Goal: Task Accomplishment & Management: Complete application form

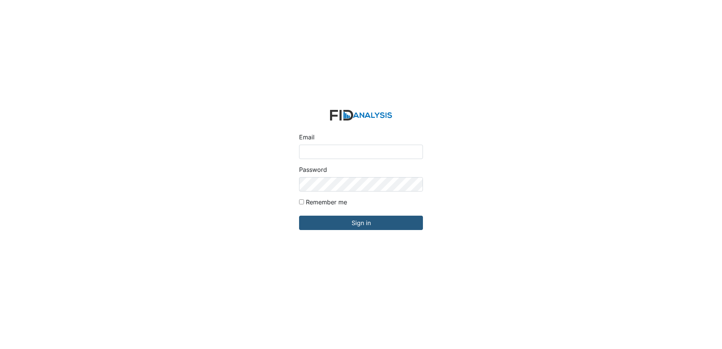
click at [371, 154] on input "Email" at bounding box center [361, 152] width 124 height 14
type input "[EMAIL_ADDRESS][DOMAIN_NAME]"
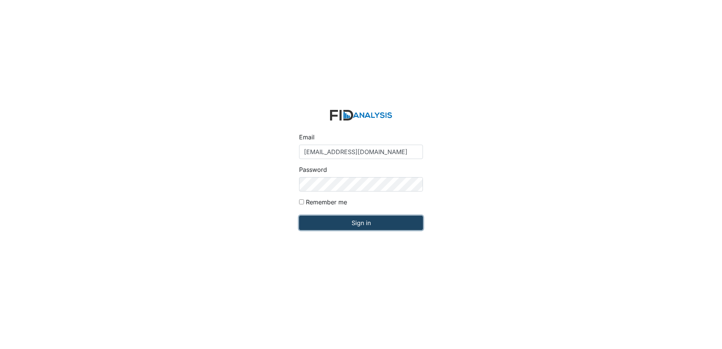
click at [371, 223] on input "Sign in" at bounding box center [361, 223] width 124 height 14
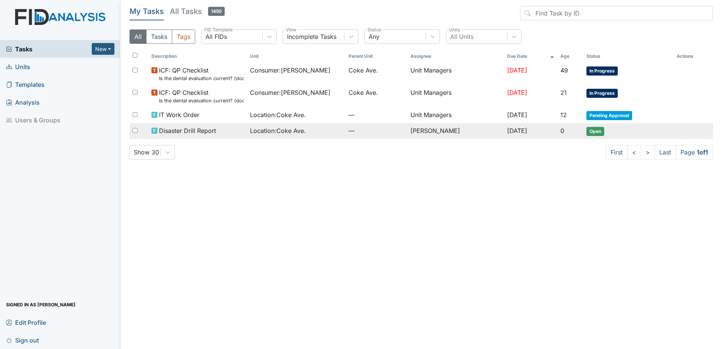
click at [322, 132] on div "Location : Coke Ave." at bounding box center [296, 130] width 92 height 9
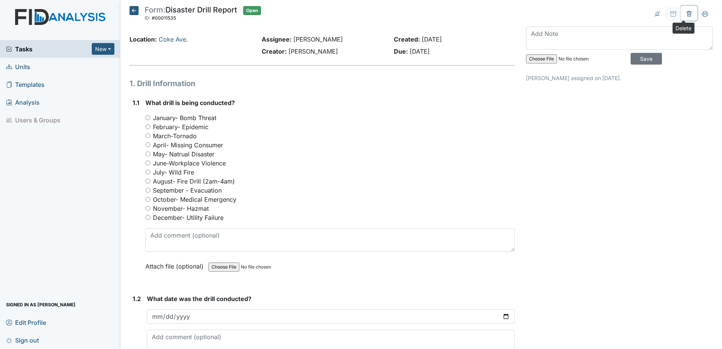
click at [686, 12] on icon at bounding box center [688, 14] width 5 height 6
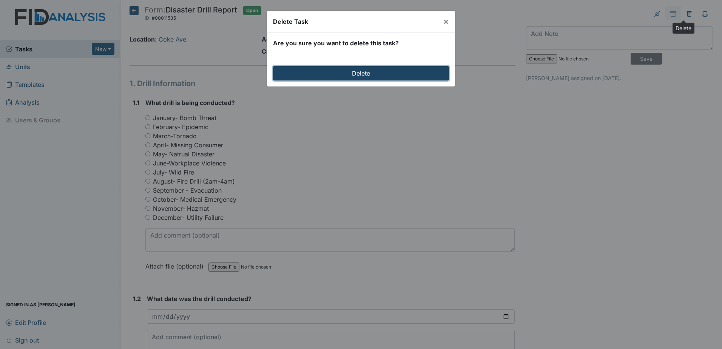
click at [349, 75] on input "Delete" at bounding box center [361, 73] width 176 height 14
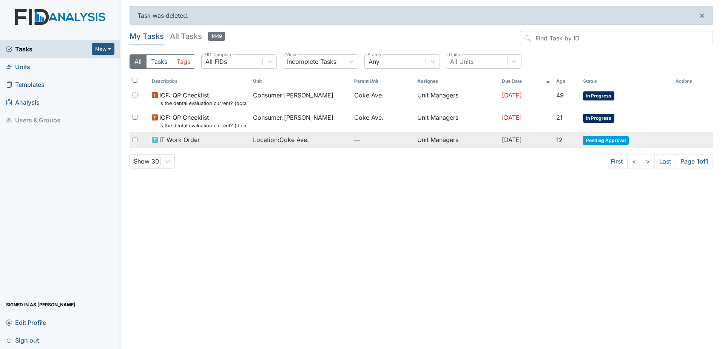
click at [547, 139] on td "Sep 11, 2025" at bounding box center [526, 140] width 55 height 16
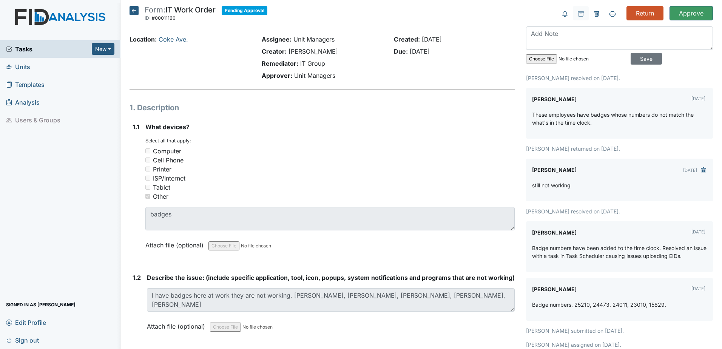
click at [133, 10] on icon at bounding box center [133, 10] width 9 height 9
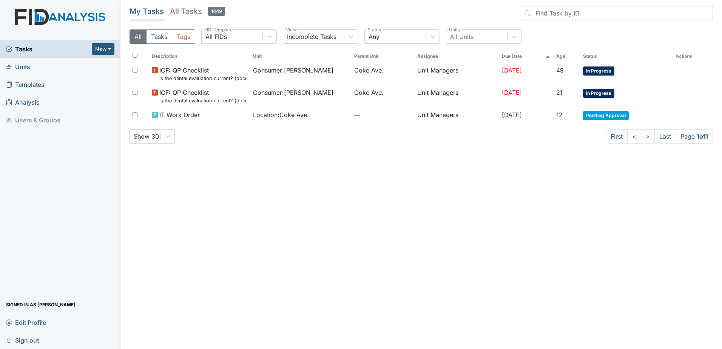
click at [24, 66] on span "Units" at bounding box center [18, 67] width 24 height 12
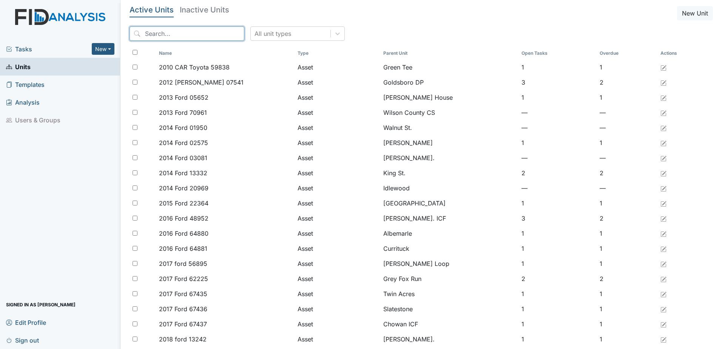
click at [194, 31] on input "search" at bounding box center [186, 33] width 115 height 14
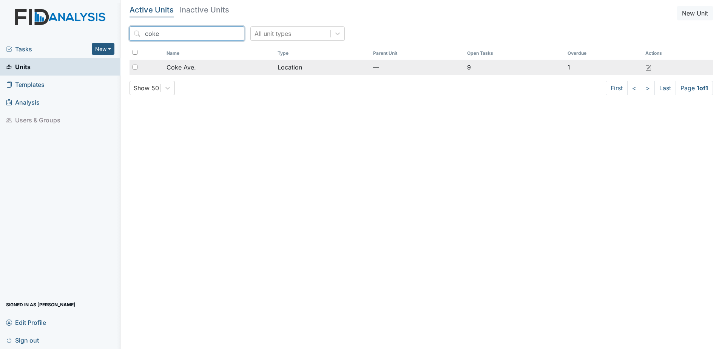
type input "coke"
click at [220, 72] on td "Coke Ave." at bounding box center [218, 67] width 111 height 15
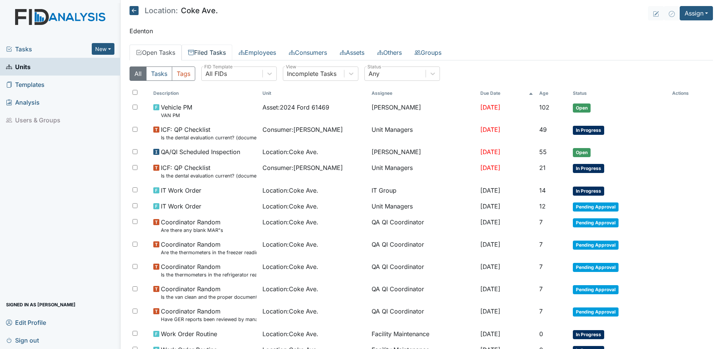
click at [207, 49] on link "Filed Tasks" at bounding box center [207, 53] width 51 height 16
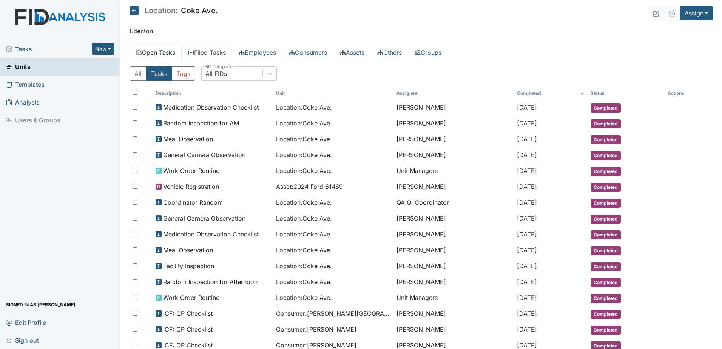
click at [169, 57] on link "Open Tasks" at bounding box center [155, 53] width 52 height 16
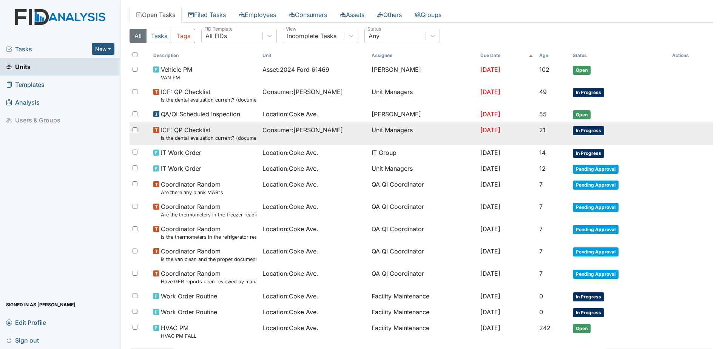
scroll to position [70, 0]
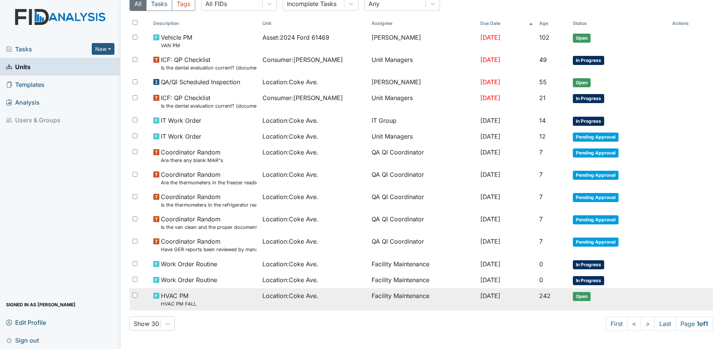
click at [589, 297] on span "Open" at bounding box center [582, 296] width 18 height 9
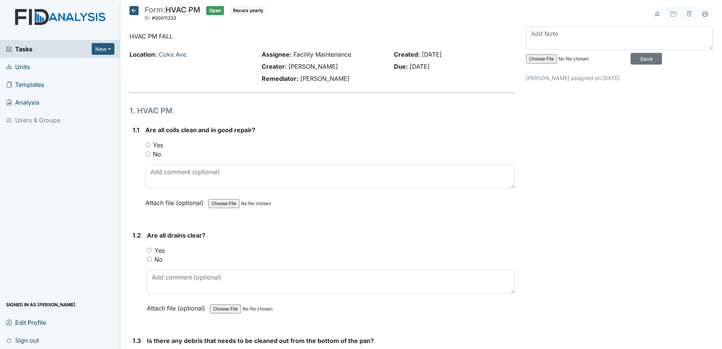
click at [133, 11] on icon at bounding box center [133, 10] width 9 height 9
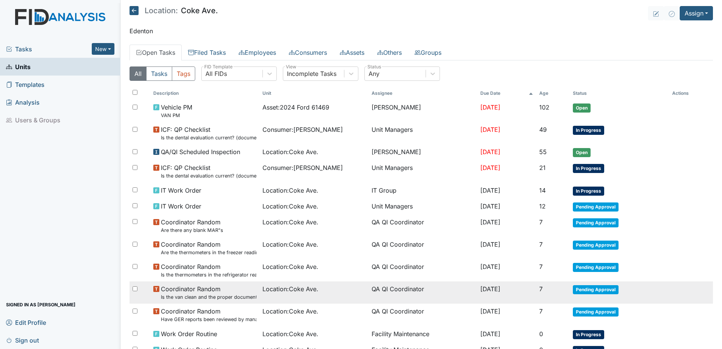
scroll to position [70, 0]
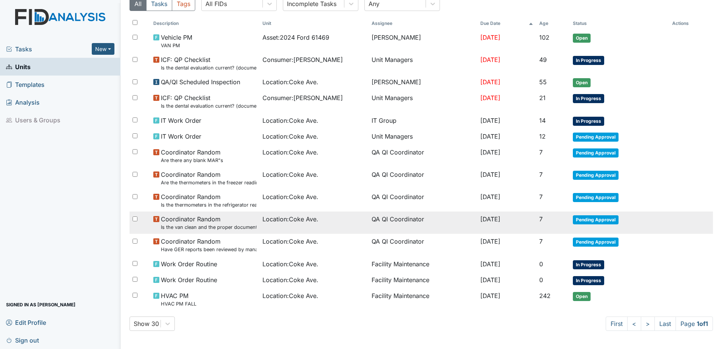
click at [477, 283] on td "[DATE]" at bounding box center [506, 280] width 59 height 16
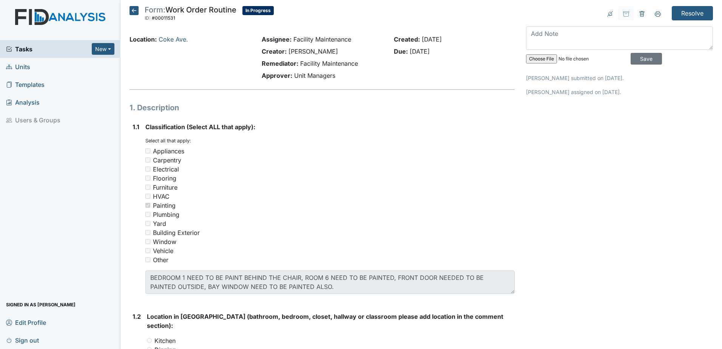
click at [131, 10] on icon at bounding box center [133, 10] width 9 height 9
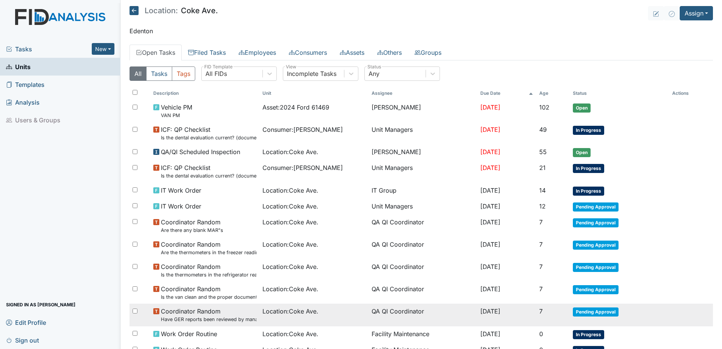
scroll to position [70, 0]
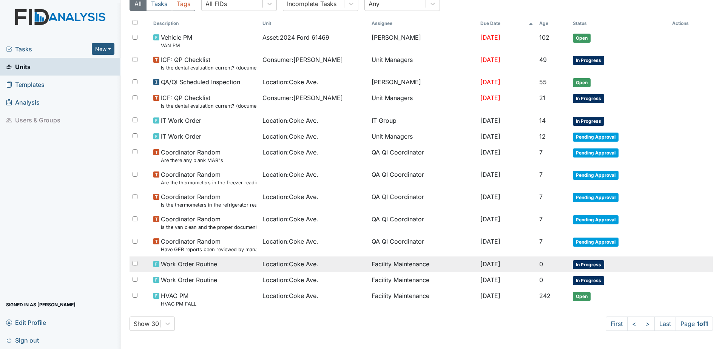
click at [284, 262] on span "Location : Coke Ave." at bounding box center [290, 263] width 56 height 9
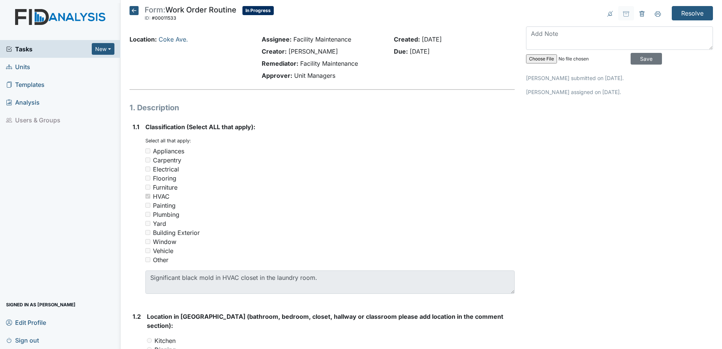
click at [132, 6] on icon at bounding box center [133, 10] width 9 height 9
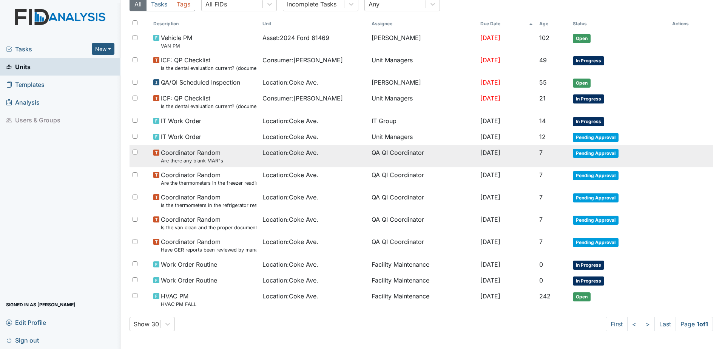
scroll to position [70, 0]
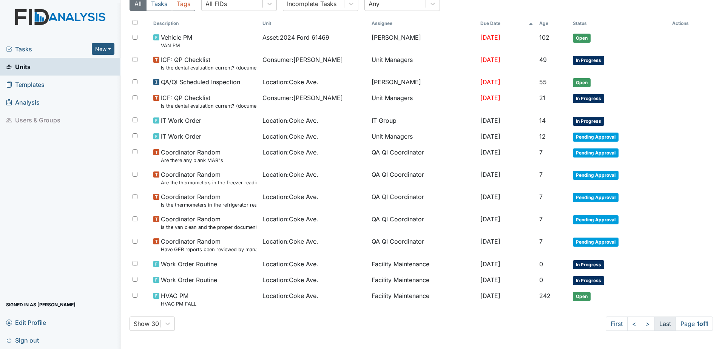
click at [654, 322] on link "Last" at bounding box center [665, 323] width 22 height 14
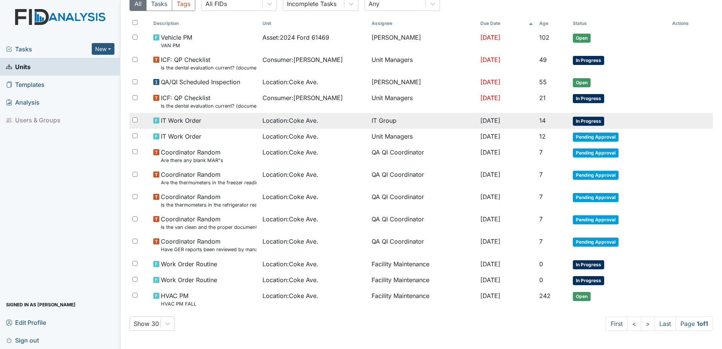
click at [368, 120] on td "IT Group" at bounding box center [422, 121] width 109 height 16
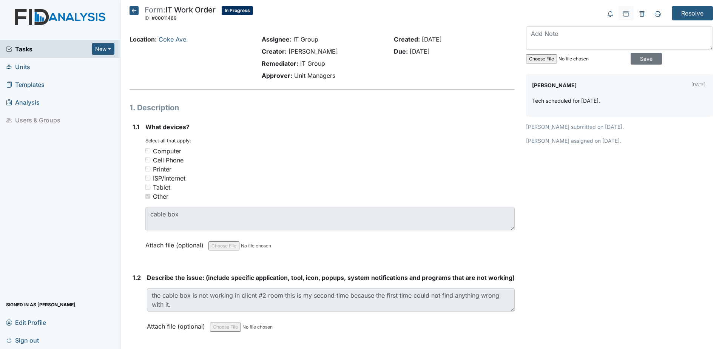
click at [135, 12] on icon at bounding box center [133, 10] width 9 height 9
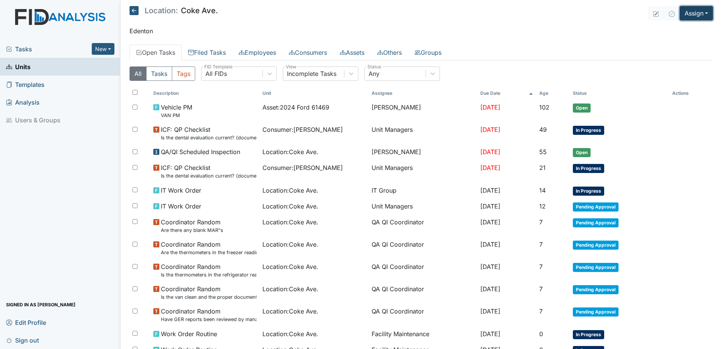
click at [696, 8] on button "Assign" at bounding box center [695, 13] width 33 height 14
click at [676, 28] on link "Assign Form" at bounding box center [678, 31] width 68 height 12
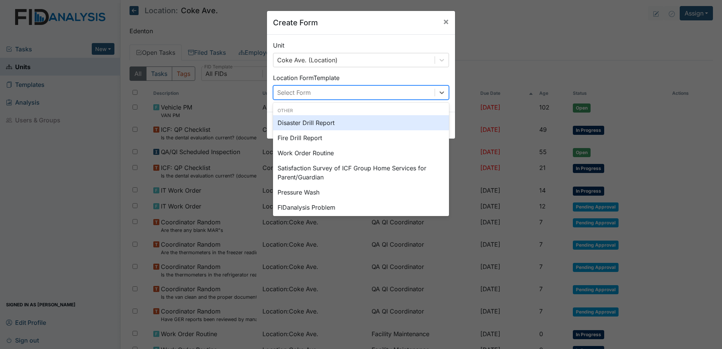
click at [369, 89] on div "Select Form" at bounding box center [353, 93] width 161 height 14
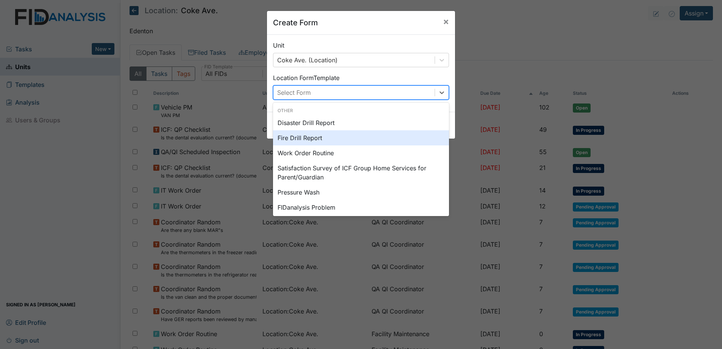
click at [325, 136] on div "Fire Drill Report" at bounding box center [361, 137] width 176 height 15
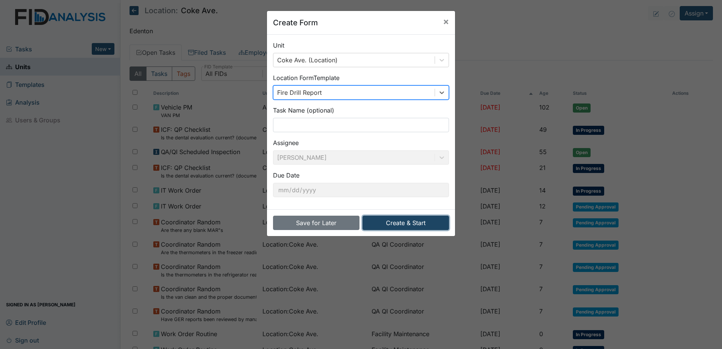
click at [406, 220] on button "Create & Start" at bounding box center [405, 223] width 86 height 14
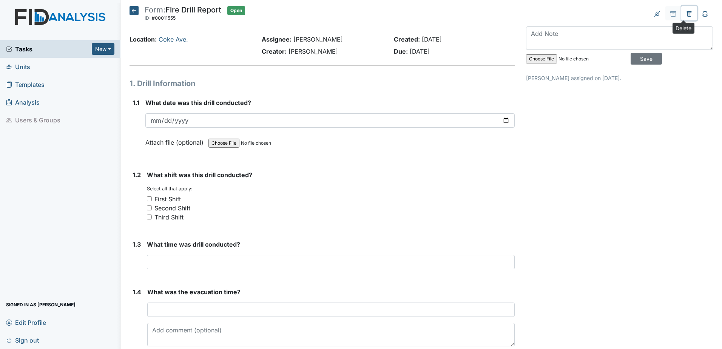
click at [688, 14] on icon at bounding box center [689, 14] width 2 height 3
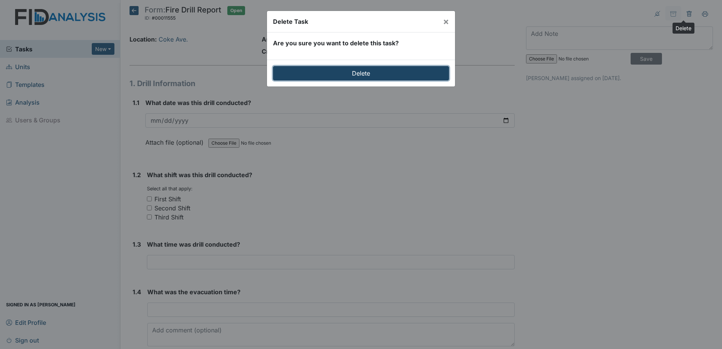
click at [423, 69] on input "Delete" at bounding box center [361, 73] width 176 height 14
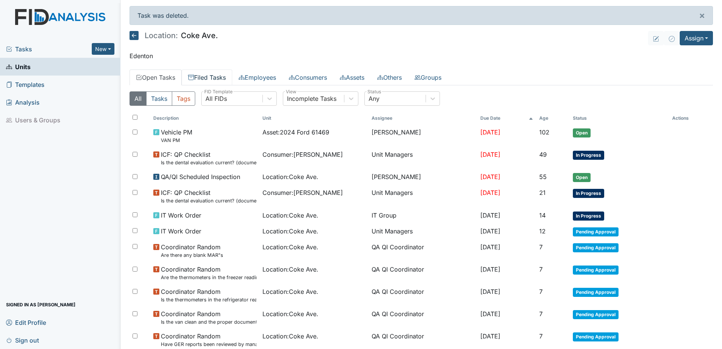
click at [213, 73] on link "Filed Tasks" at bounding box center [207, 77] width 51 height 16
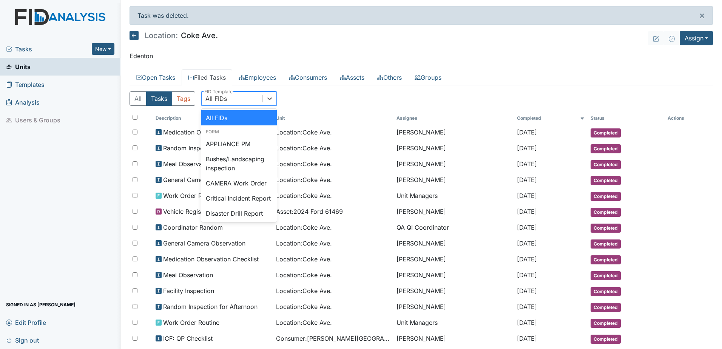
click at [252, 98] on div "All FIDs" at bounding box center [232, 99] width 61 height 14
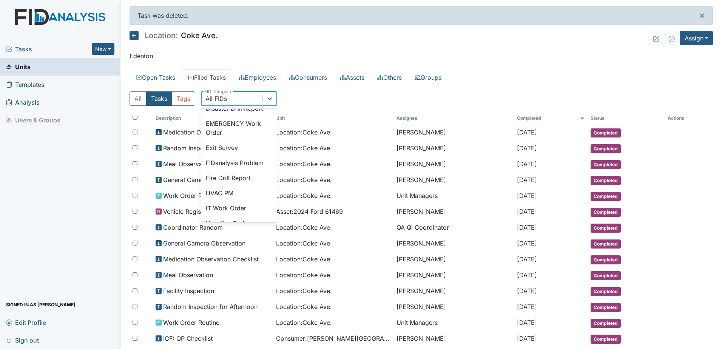
scroll to position [113, 0]
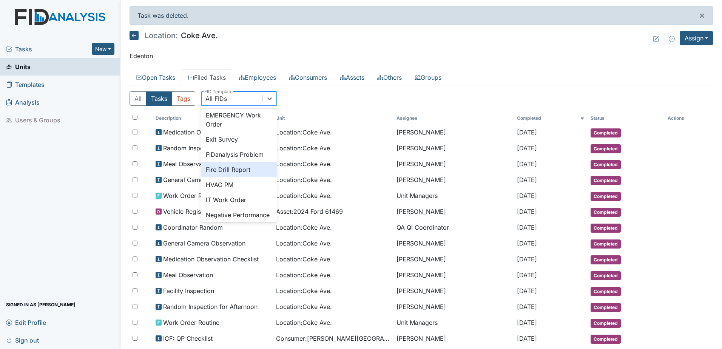
click at [226, 177] on div "Fire Drill Report" at bounding box center [238, 169] width 75 height 15
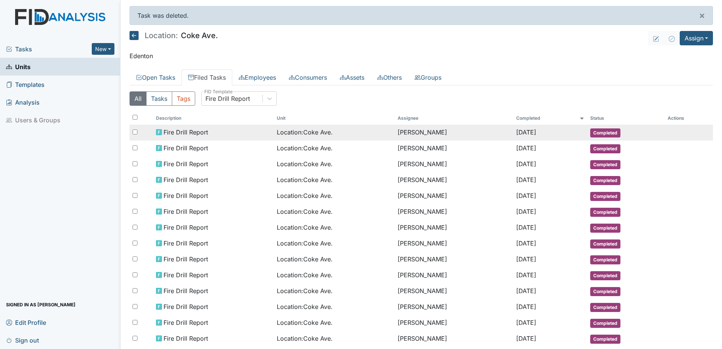
click at [225, 137] on td "Fire Drill Report" at bounding box center [213, 133] width 121 height 16
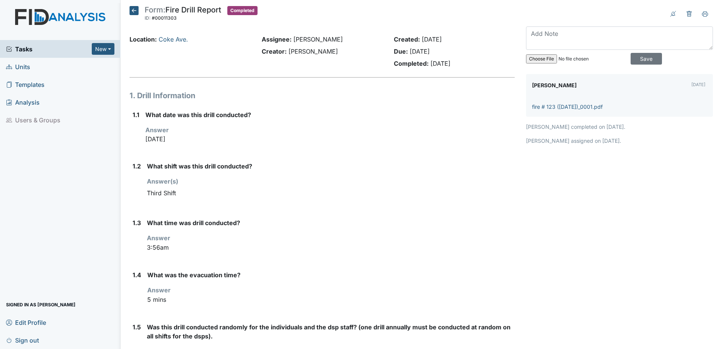
click at [138, 14] on icon at bounding box center [133, 10] width 9 height 9
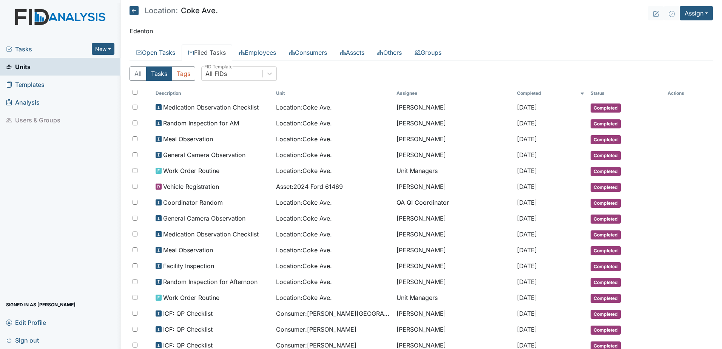
click at [43, 88] on span "Templates" at bounding box center [25, 85] width 39 height 12
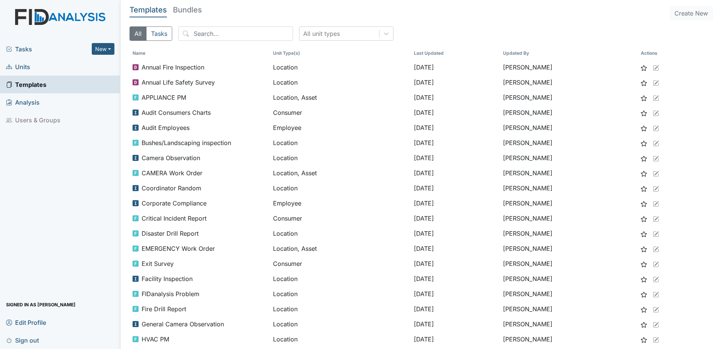
click at [26, 101] on span "Analysis" at bounding box center [23, 102] width 34 height 12
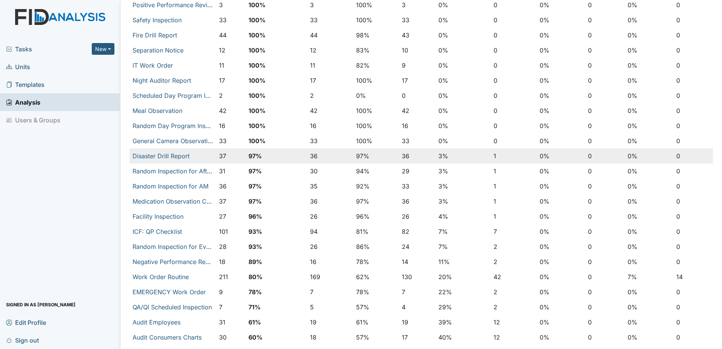
scroll to position [132, 0]
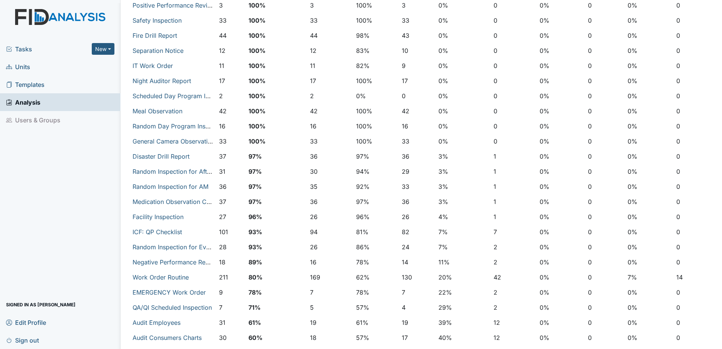
click at [31, 83] on span "Templates" at bounding box center [25, 85] width 39 height 12
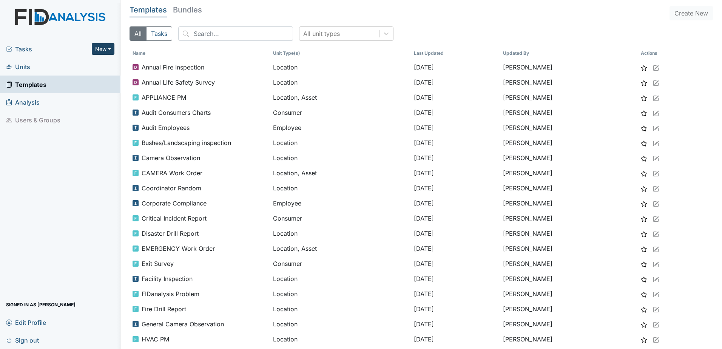
click at [97, 47] on button "New" at bounding box center [103, 49] width 23 height 12
click at [88, 90] on link "Document" at bounding box center [84, 89] width 60 height 12
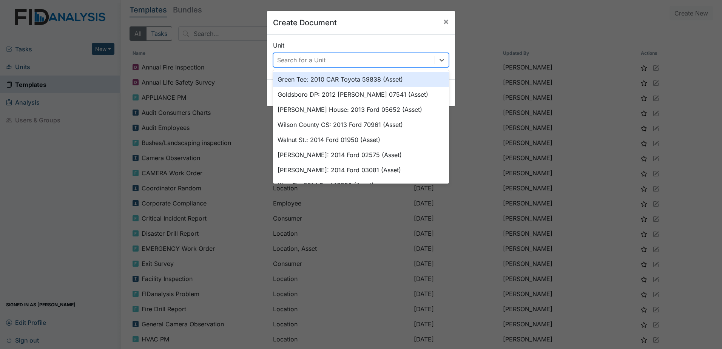
click at [322, 62] on div "Search for a Unit" at bounding box center [301, 59] width 48 height 9
click at [343, 32] on div "Create Document ×" at bounding box center [361, 23] width 188 height 24
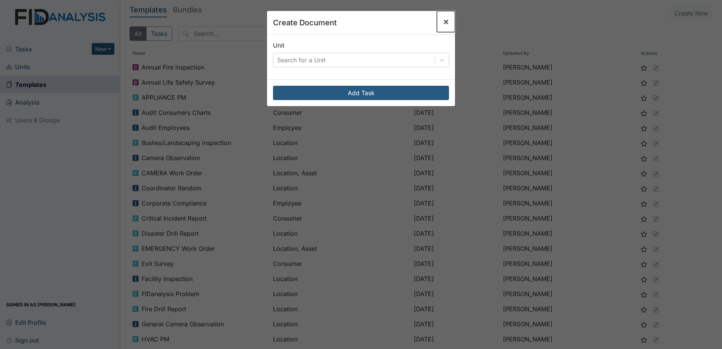
click at [447, 21] on button "×" at bounding box center [446, 21] width 18 height 21
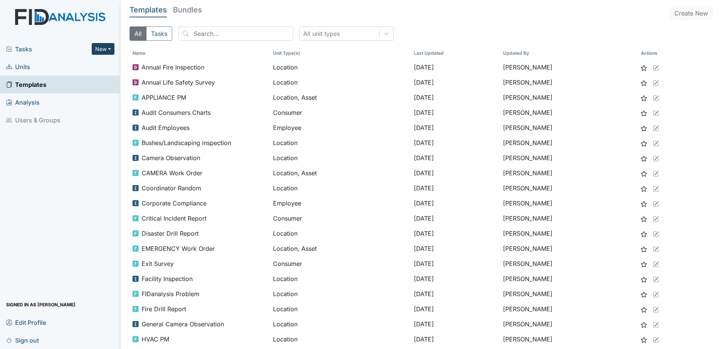
click at [103, 48] on button "New" at bounding box center [103, 49] width 23 height 12
click at [78, 77] on link "Inspection" at bounding box center [84, 77] width 60 height 12
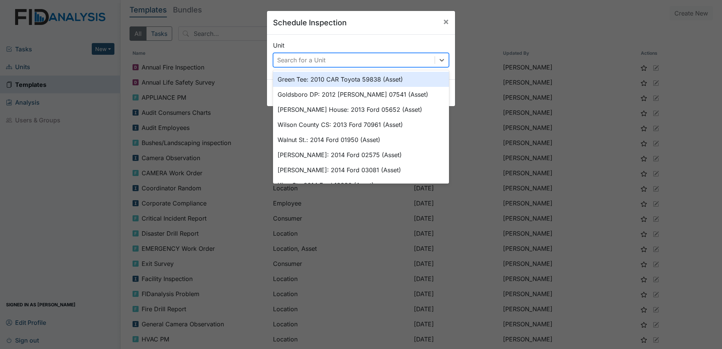
click at [339, 57] on div "Search for a Unit" at bounding box center [353, 60] width 161 height 14
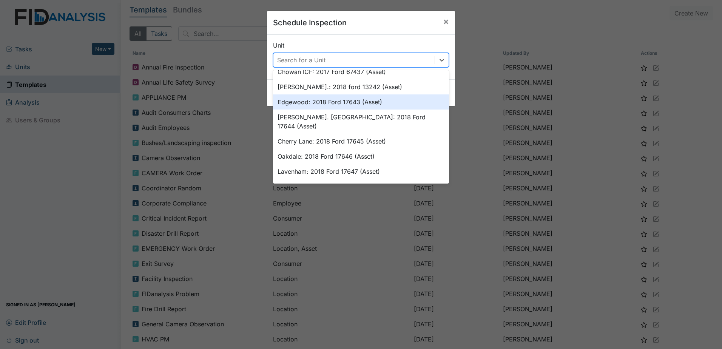
scroll to position [491, 0]
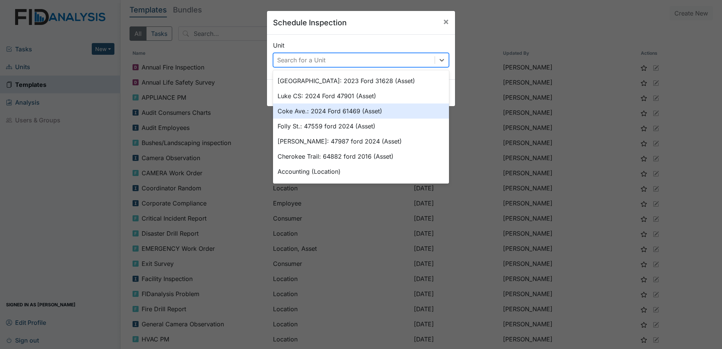
click at [371, 107] on div "Coke Ave.: 2024 Ford 61469 (Asset)" at bounding box center [361, 110] width 176 height 15
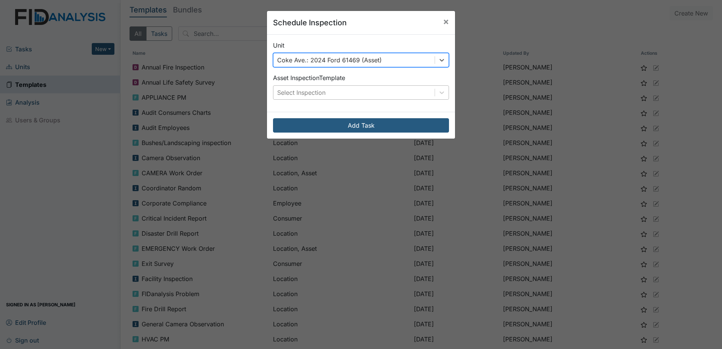
click at [357, 88] on div "Select Inspection" at bounding box center [353, 93] width 161 height 14
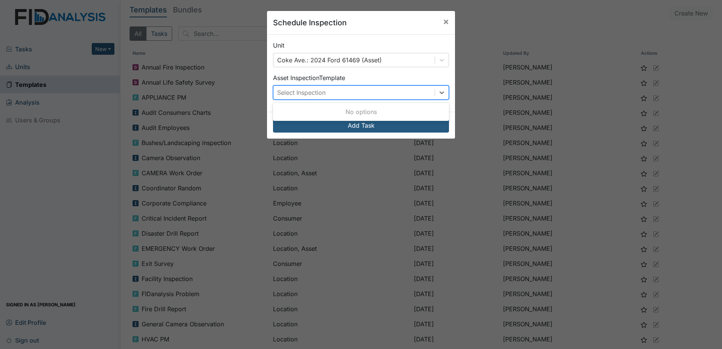
click at [356, 94] on div "Select Inspection" at bounding box center [353, 93] width 161 height 14
click at [445, 19] on span "×" at bounding box center [446, 21] width 6 height 11
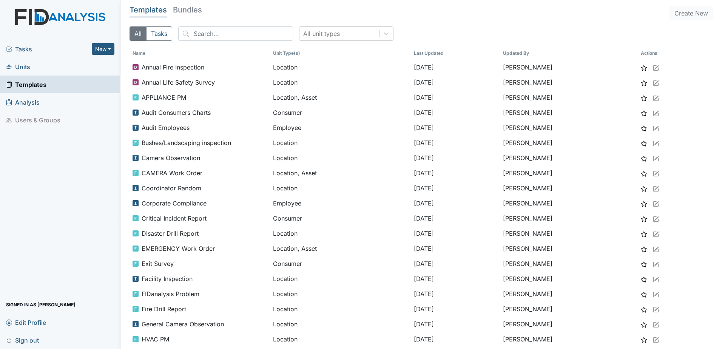
click at [24, 50] on span "Tasks" at bounding box center [49, 49] width 86 height 9
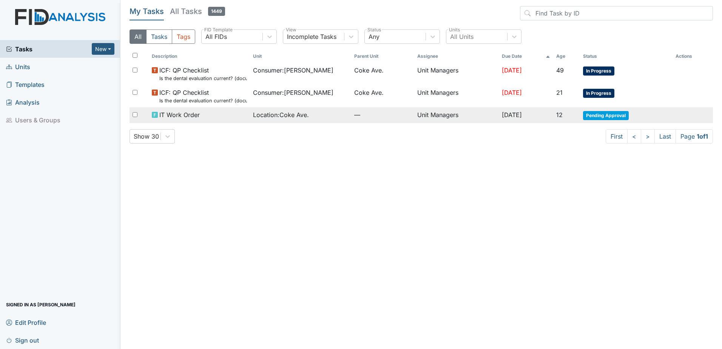
click at [250, 119] on td "Location : [GEOGRAPHIC_DATA]." at bounding box center [300, 115] width 101 height 16
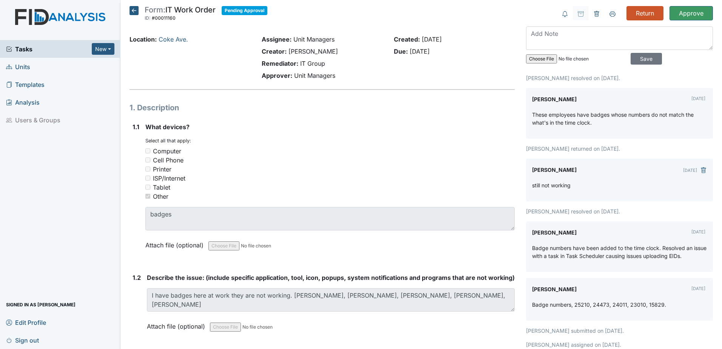
click at [137, 13] on icon at bounding box center [133, 10] width 9 height 9
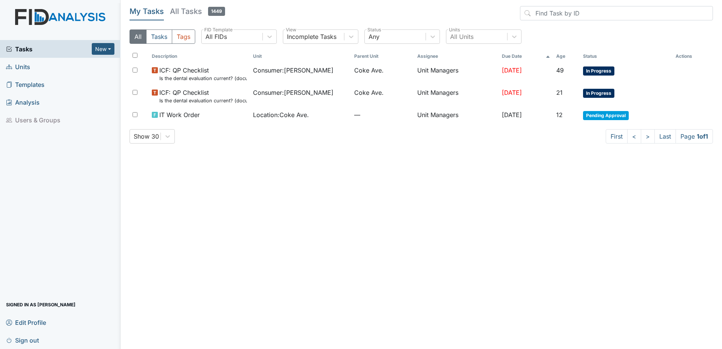
click at [26, 67] on span "Units" at bounding box center [18, 67] width 24 height 12
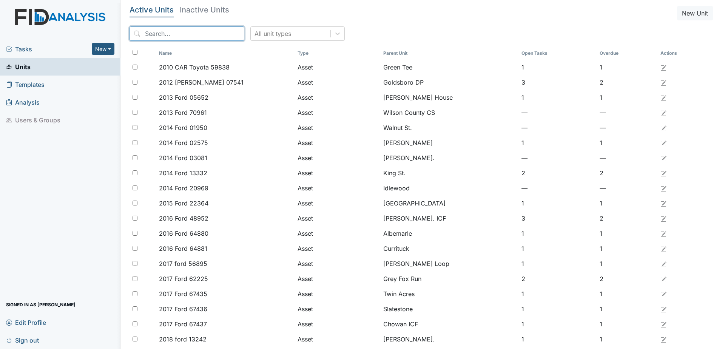
click at [186, 37] on input "search" at bounding box center [186, 33] width 115 height 14
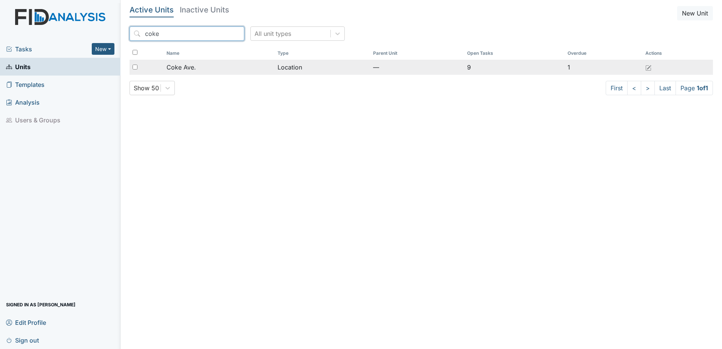
type input "coke"
click at [188, 64] on span "Coke Ave." at bounding box center [180, 67] width 29 height 9
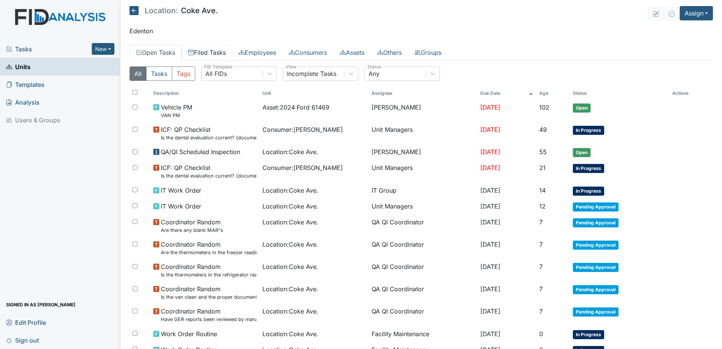
click at [199, 51] on link "Filed Tasks" at bounding box center [207, 53] width 51 height 16
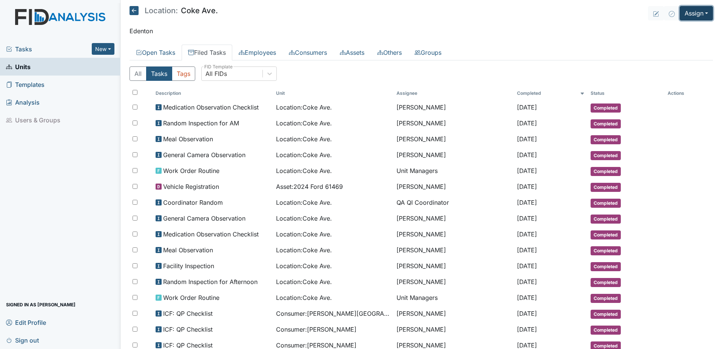
click at [700, 17] on button "Assign" at bounding box center [695, 13] width 33 height 14
click at [681, 32] on link "Assign Form" at bounding box center [678, 31] width 68 height 12
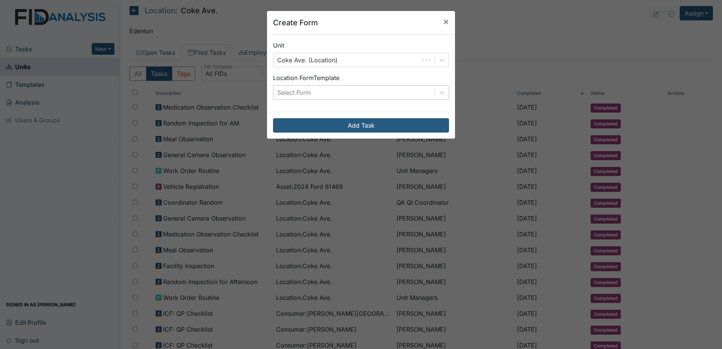
click at [363, 94] on div "Select Form" at bounding box center [353, 93] width 161 height 14
click at [360, 93] on div "Select Form" at bounding box center [353, 93] width 161 height 14
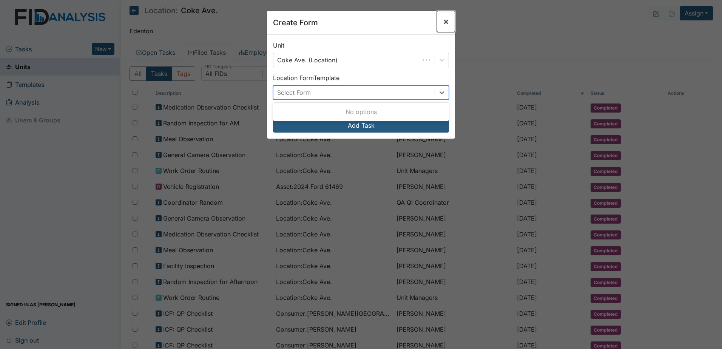
click at [445, 19] on span "×" at bounding box center [446, 21] width 6 height 11
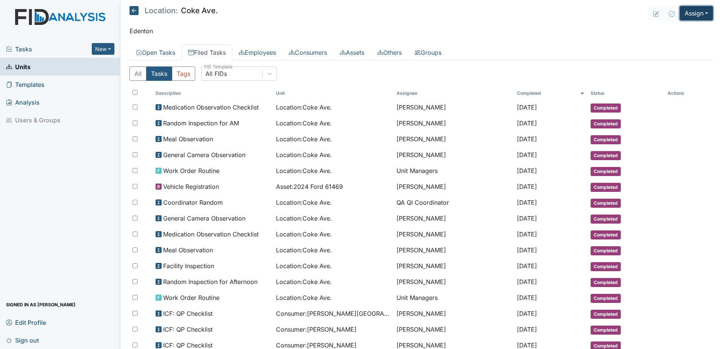
click at [693, 15] on button "Assign" at bounding box center [695, 13] width 33 height 14
click at [688, 40] on link "Assign Inspection" at bounding box center [678, 43] width 68 height 12
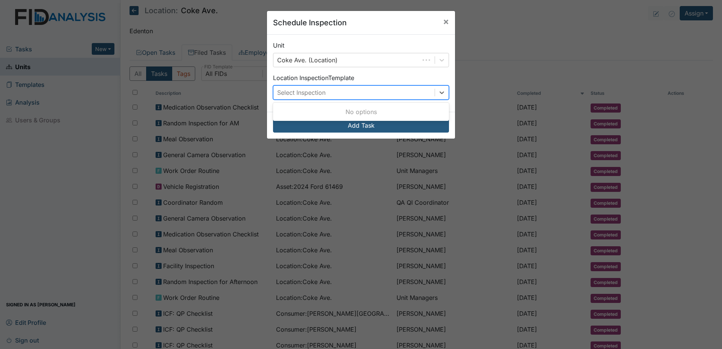
click at [326, 95] on div "Select Inspection" at bounding box center [353, 93] width 161 height 14
click at [447, 20] on button "×" at bounding box center [446, 21] width 18 height 21
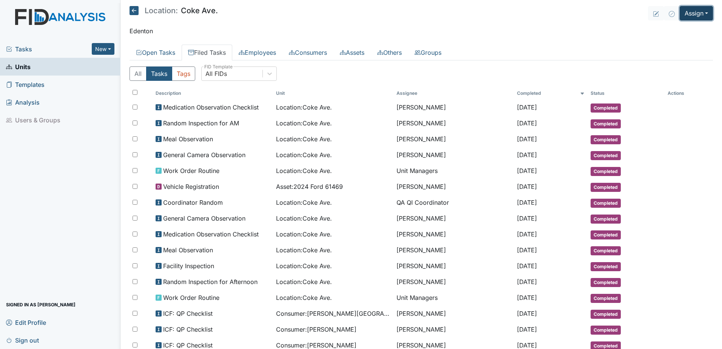
click at [699, 10] on button "Assign" at bounding box center [695, 13] width 33 height 14
click at [690, 29] on link "Assign Form" at bounding box center [678, 31] width 68 height 12
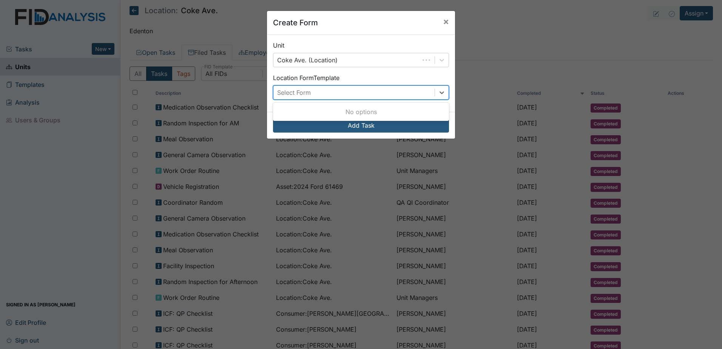
click at [333, 92] on div "Select Form" at bounding box center [353, 93] width 161 height 14
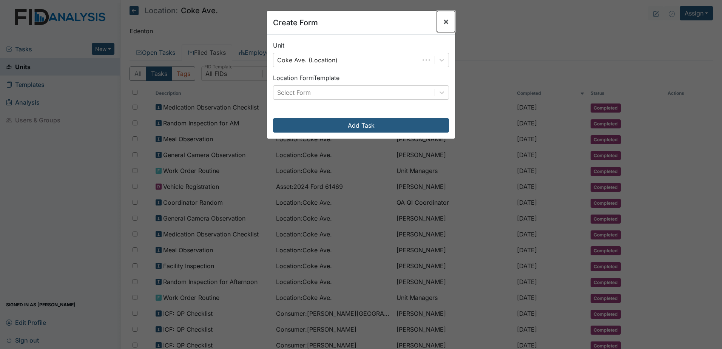
click at [445, 19] on span "×" at bounding box center [446, 21] width 6 height 11
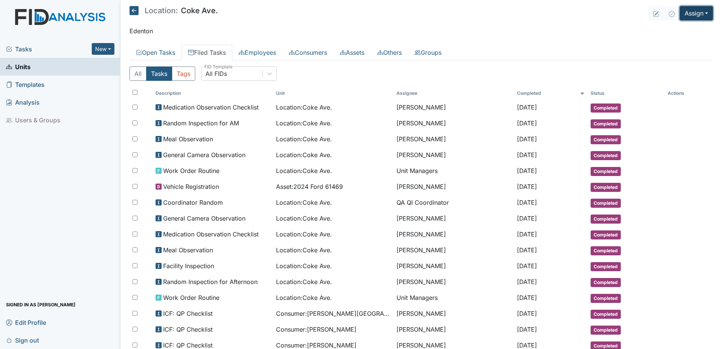
click at [692, 16] on button "Assign" at bounding box center [695, 13] width 33 height 14
click at [688, 53] on link "Assign Document" at bounding box center [678, 55] width 68 height 12
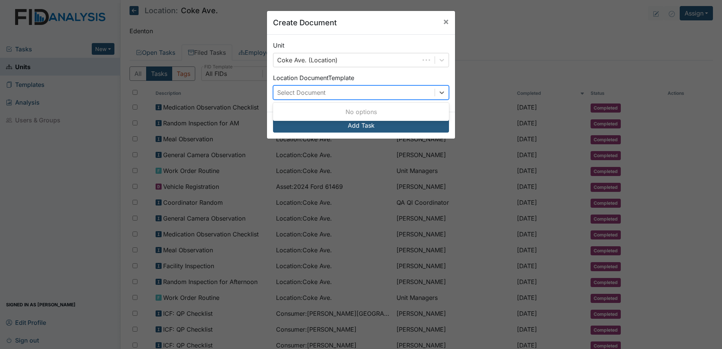
click at [345, 91] on div "Select Document" at bounding box center [353, 93] width 161 height 14
click at [444, 19] on span "×" at bounding box center [446, 21] width 6 height 11
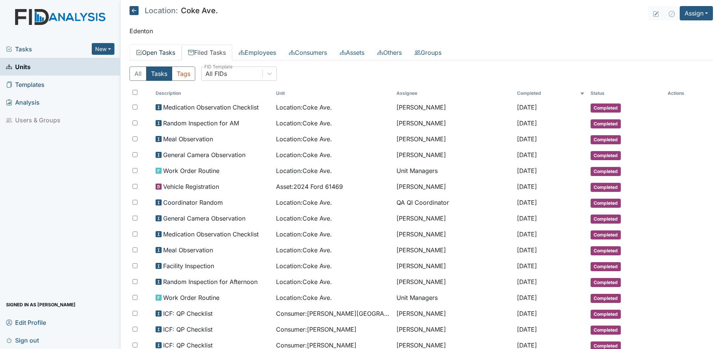
click at [166, 50] on link "Open Tasks" at bounding box center [155, 53] width 52 height 16
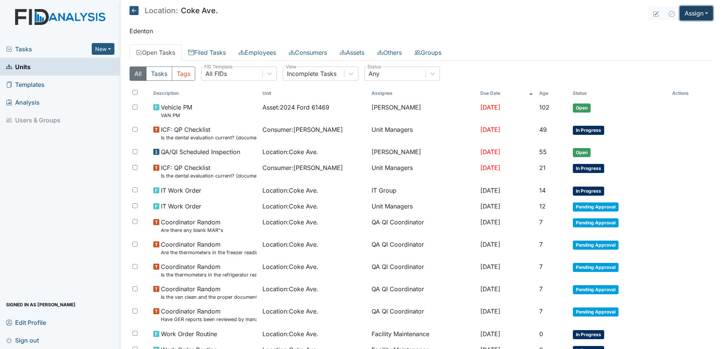
click at [694, 15] on button "Assign" at bounding box center [695, 13] width 33 height 14
click at [690, 41] on link "Assign Inspection" at bounding box center [678, 43] width 68 height 12
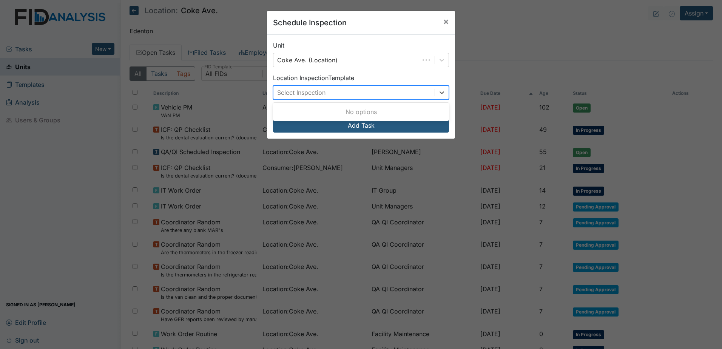
click at [322, 89] on div "Select Inspection" at bounding box center [301, 92] width 48 height 9
click at [323, 92] on div "Select Inspection" at bounding box center [301, 92] width 48 height 9
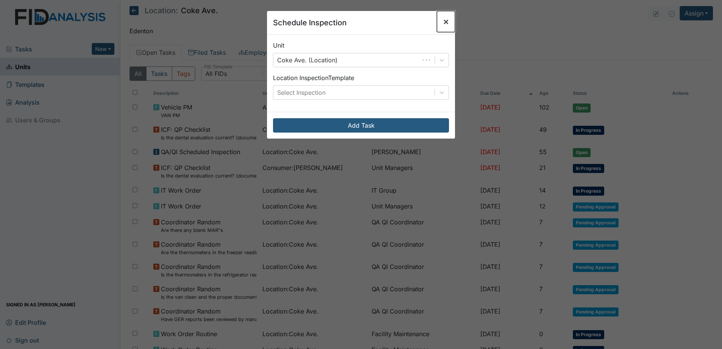
click at [443, 20] on span "×" at bounding box center [446, 21] width 6 height 11
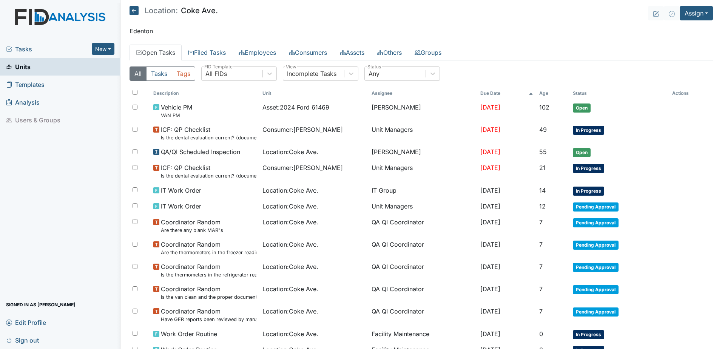
click at [130, 8] on icon at bounding box center [133, 10] width 9 height 9
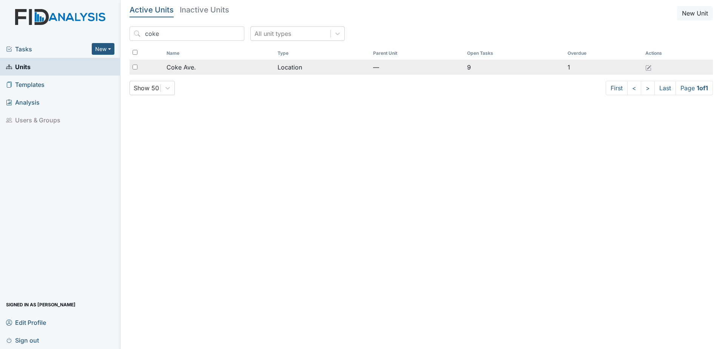
click at [155, 66] on div at bounding box center [146, 67] width 34 height 15
checkbox input "true"
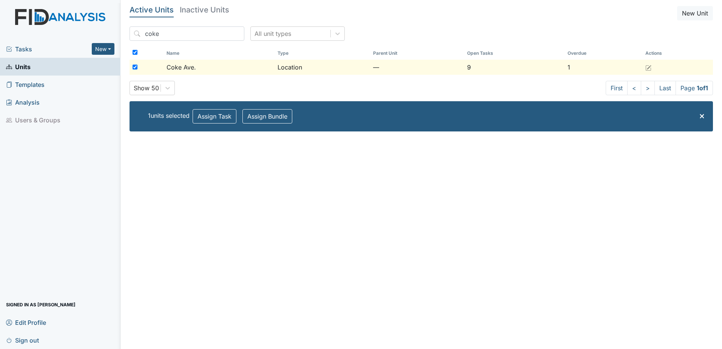
click at [154, 66] on div at bounding box center [146, 67] width 34 height 15
checkbox input "false"
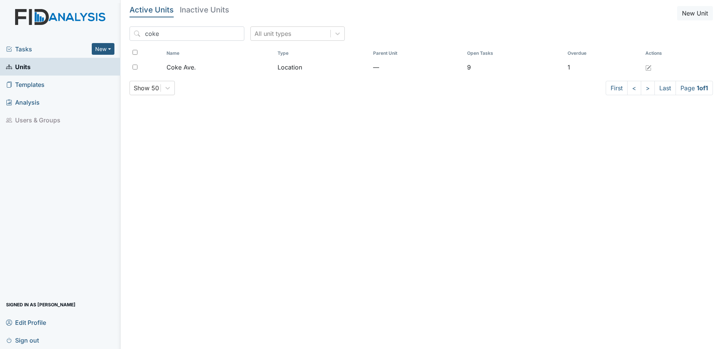
click at [54, 64] on link "Units" at bounding box center [60, 67] width 120 height 18
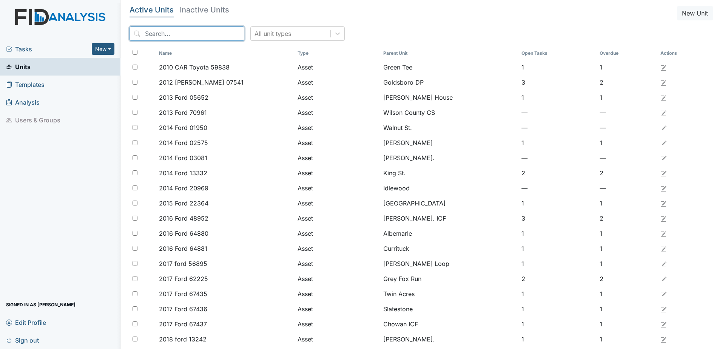
click at [161, 31] on input "search" at bounding box center [186, 33] width 115 height 14
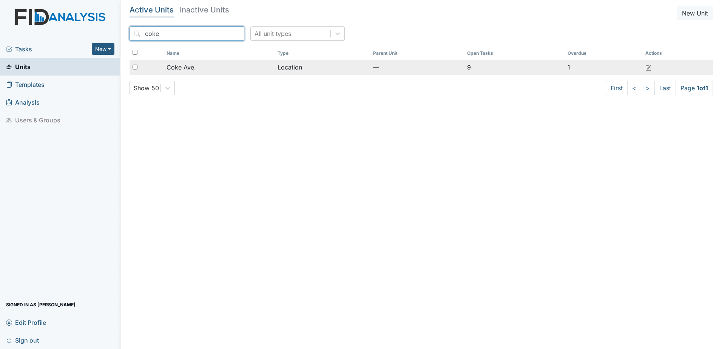
type input "coke"
click at [192, 69] on span "Coke Ave." at bounding box center [180, 67] width 29 height 9
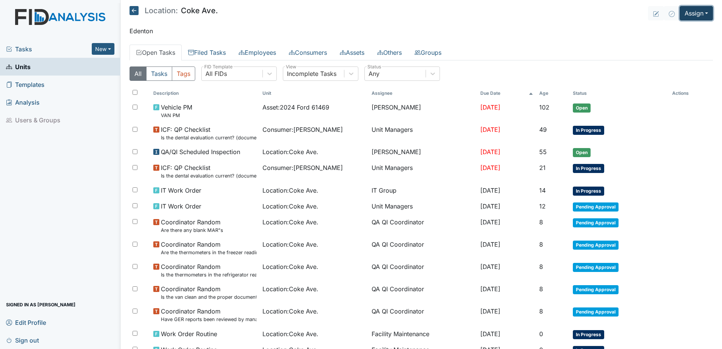
click at [689, 16] on button "Assign" at bounding box center [695, 13] width 33 height 14
click at [681, 44] on link "Assign Inspection" at bounding box center [678, 43] width 68 height 12
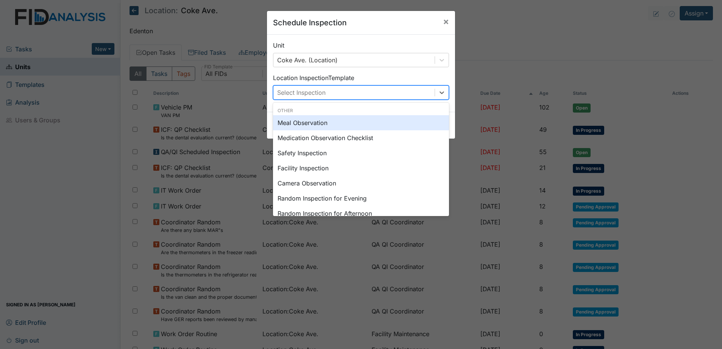
click at [350, 91] on div "Select Inspection" at bounding box center [353, 93] width 161 height 14
click at [316, 127] on div "Meal Observation" at bounding box center [361, 122] width 176 height 15
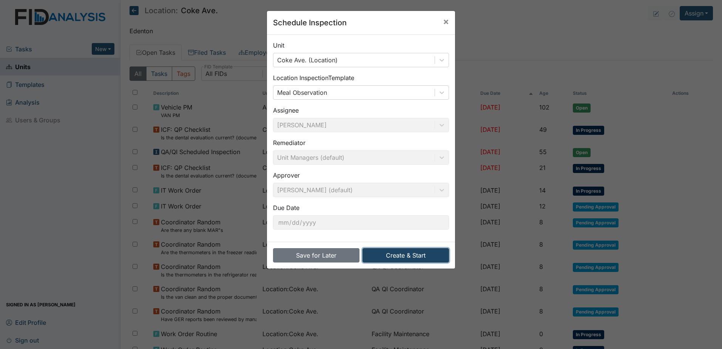
click at [412, 258] on button "Create & Start" at bounding box center [405, 255] width 86 height 14
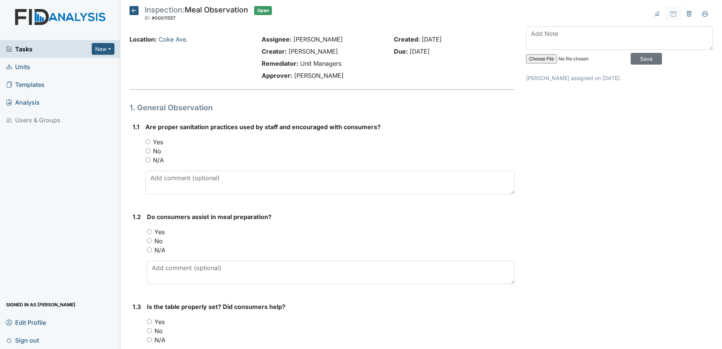
click at [148, 142] on input "Yes" at bounding box center [147, 141] width 5 height 5
radio input "true"
click at [152, 233] on div "Yes" at bounding box center [331, 231] width 368 height 9
click at [149, 234] on input "Yes" at bounding box center [149, 231] width 5 height 5
radio input "true"
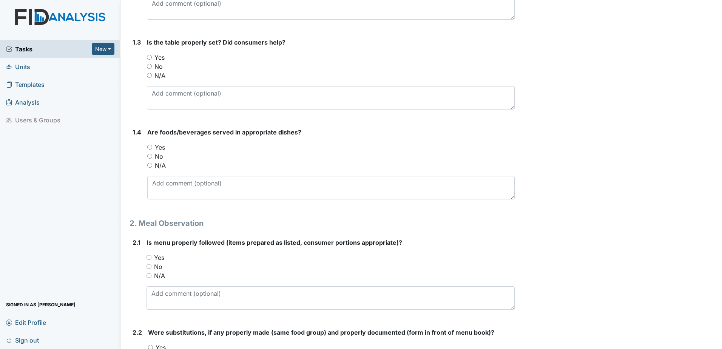
scroll to position [302, 0]
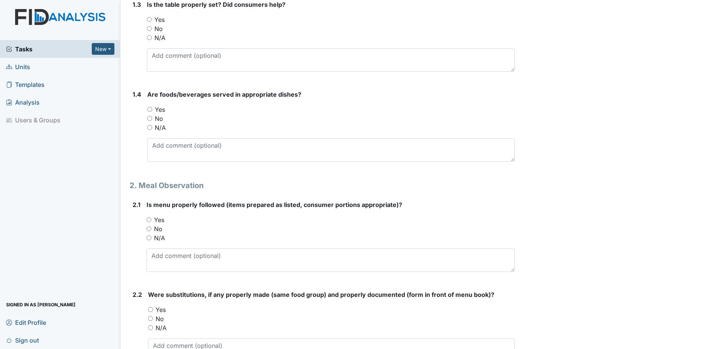
click at [151, 19] on input "Yes" at bounding box center [149, 19] width 5 height 5
radio input "true"
click at [150, 110] on input "Yes" at bounding box center [149, 109] width 5 height 5
radio input "true"
click at [151, 218] on input "Yes" at bounding box center [148, 219] width 5 height 5
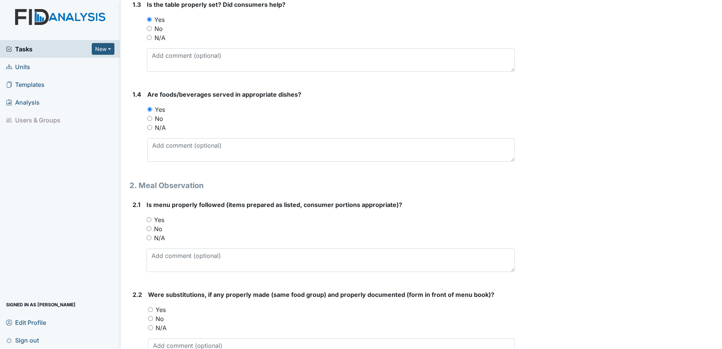
radio input "true"
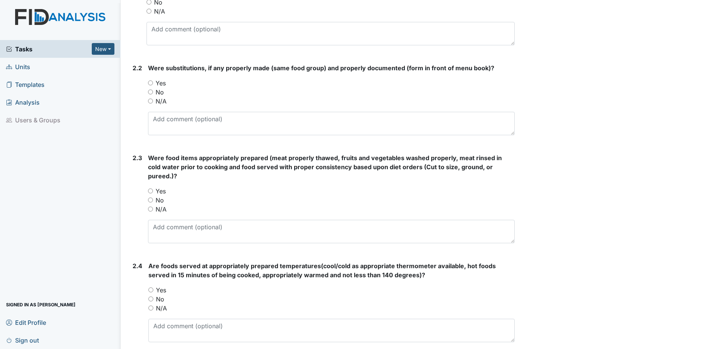
scroll to position [566, 0]
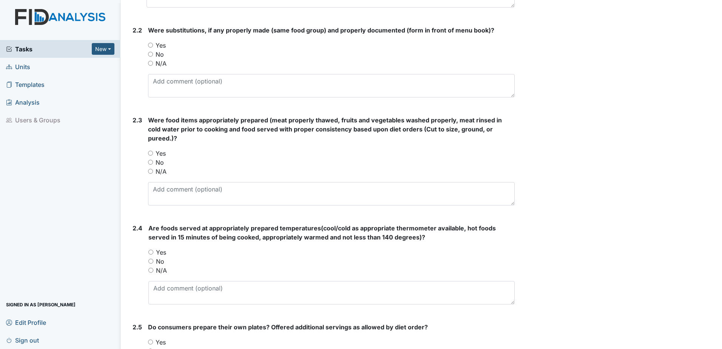
click at [151, 64] on input "N/A" at bounding box center [150, 63] width 5 height 5
radio input "true"
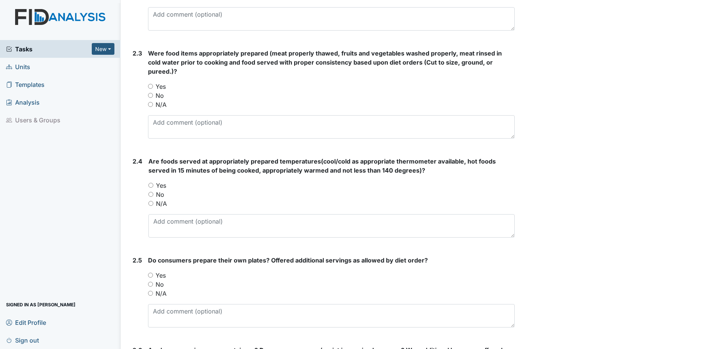
scroll to position [642, 0]
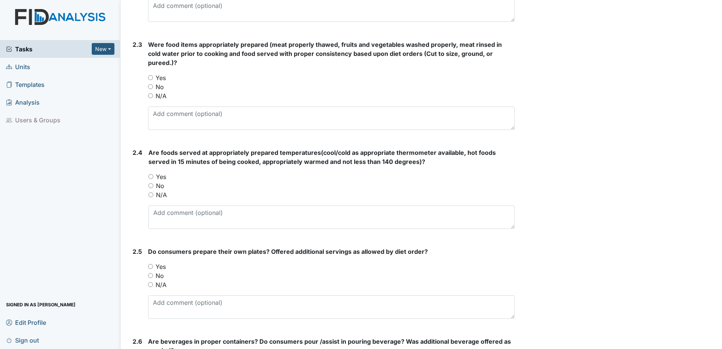
click at [150, 75] on input "Yes" at bounding box center [150, 77] width 5 height 5
radio input "true"
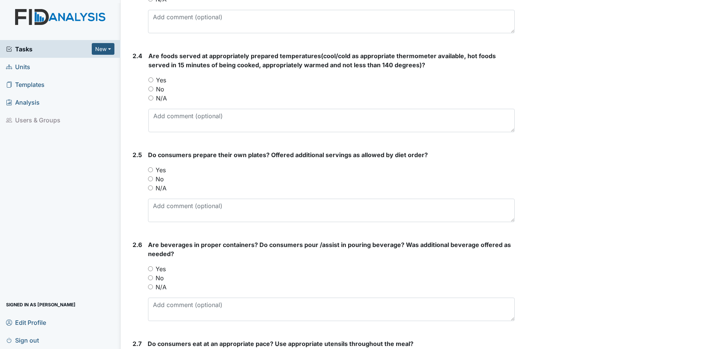
scroll to position [755, 0]
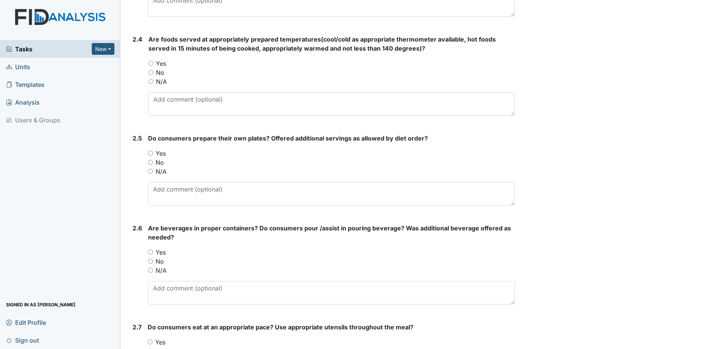
click at [149, 61] on input "Yes" at bounding box center [150, 63] width 5 height 5
radio input "true"
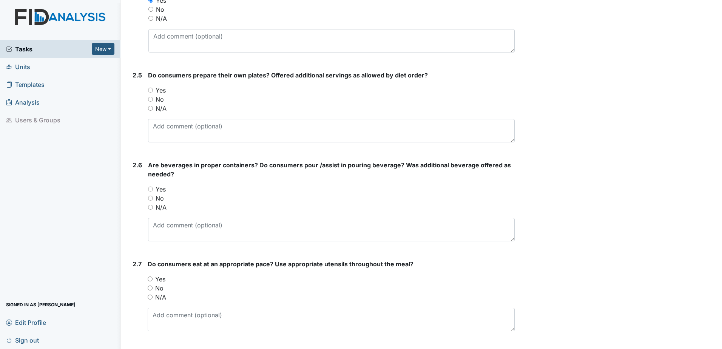
scroll to position [868, 0]
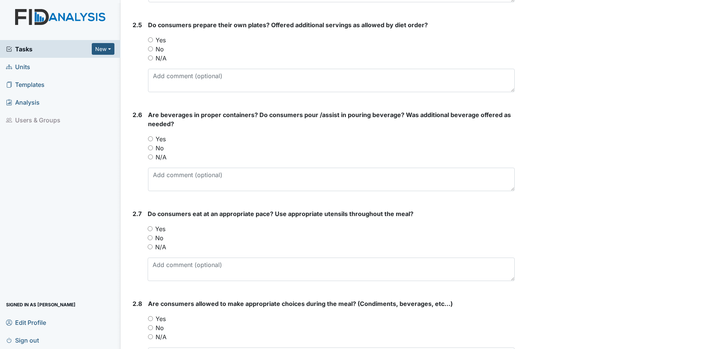
click at [152, 37] on input "Yes" at bounding box center [150, 39] width 5 height 5
radio input "true"
click at [151, 136] on input "Yes" at bounding box center [150, 138] width 5 height 5
radio input "true"
click at [151, 226] on input "Yes" at bounding box center [150, 228] width 5 height 5
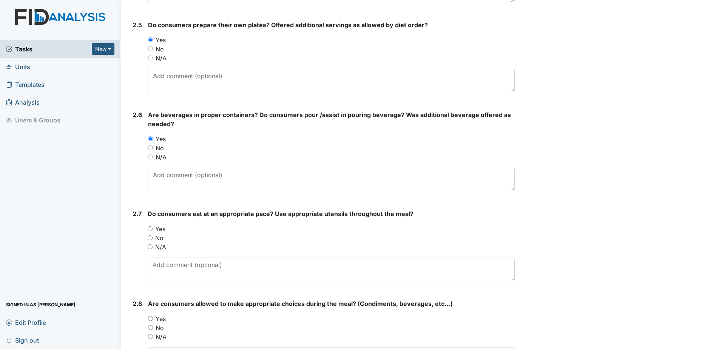
radio input "true"
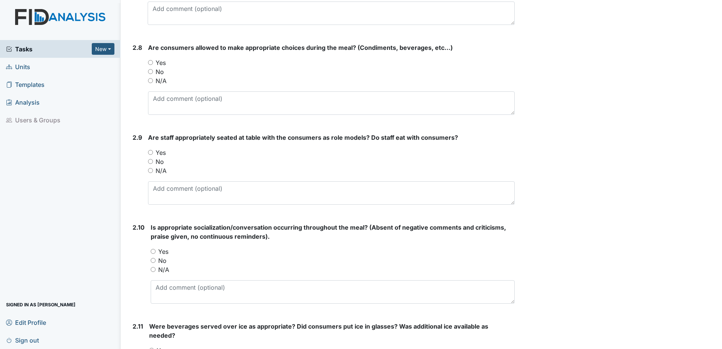
scroll to position [1132, 0]
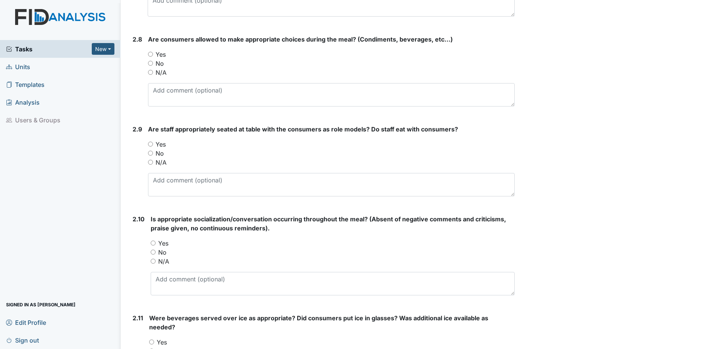
click at [152, 240] on input "Yes" at bounding box center [153, 242] width 5 height 5
radio input "true"
click at [151, 142] on input "Yes" at bounding box center [150, 144] width 5 height 5
radio input "true"
click at [152, 52] on input "Yes" at bounding box center [150, 54] width 5 height 5
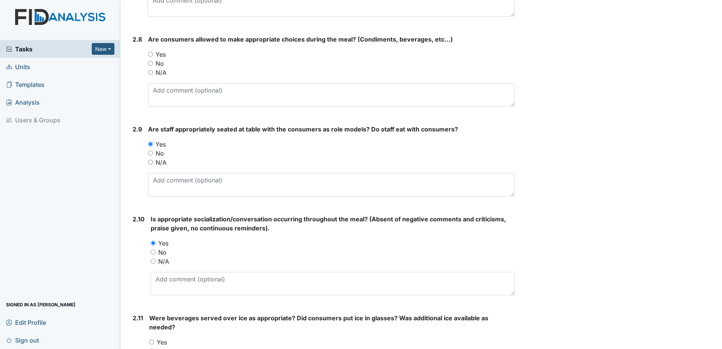
radio input "true"
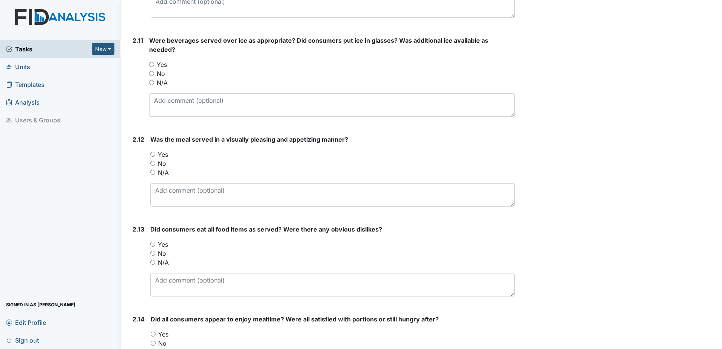
scroll to position [1397, 0]
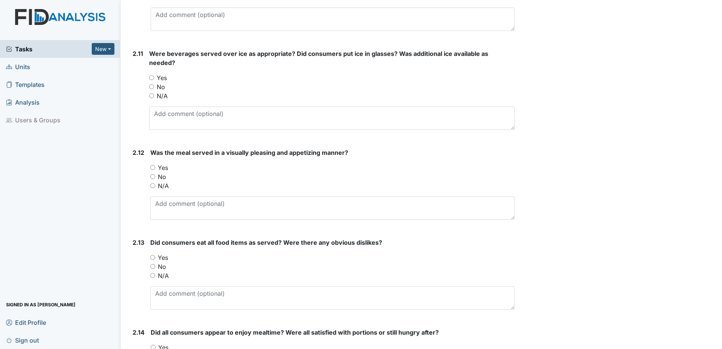
click at [153, 75] on input "Yes" at bounding box center [151, 77] width 5 height 5
radio input "true"
click at [157, 172] on div "No" at bounding box center [332, 176] width 364 height 9
click at [153, 165] on input "Yes" at bounding box center [152, 167] width 5 height 5
radio input "true"
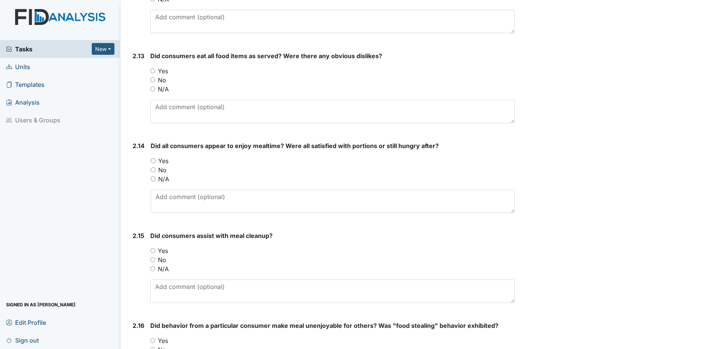
scroll to position [1585, 0]
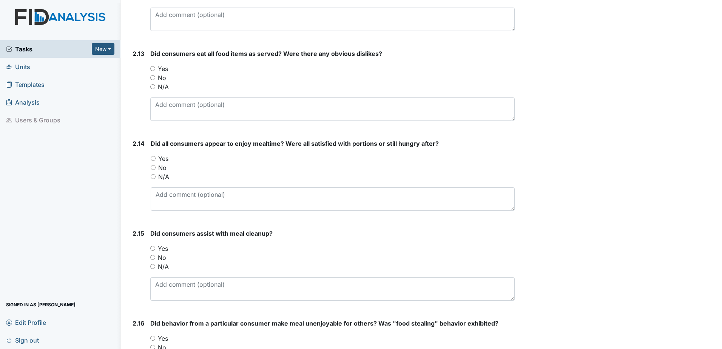
click at [154, 66] on input "Yes" at bounding box center [152, 68] width 5 height 5
radio input "true"
click at [152, 154] on div "Yes" at bounding box center [333, 158] width 364 height 9
click at [153, 156] on input "Yes" at bounding box center [153, 158] width 5 height 5
radio input "true"
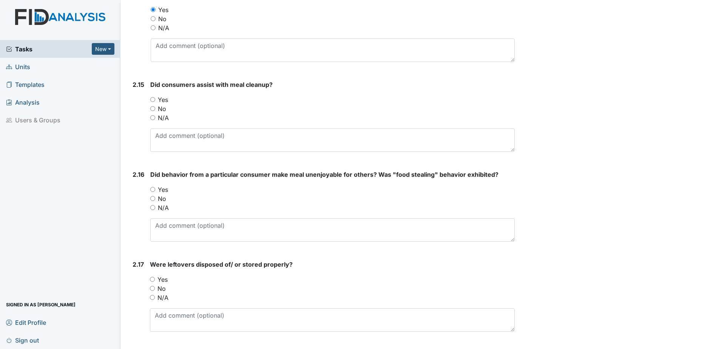
scroll to position [1736, 0]
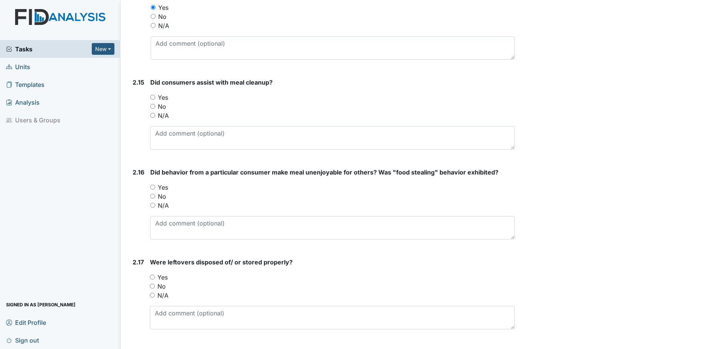
click at [155, 95] on input "Yes" at bounding box center [152, 97] width 5 height 5
radio input "true"
click at [152, 185] on input "Yes" at bounding box center [152, 187] width 5 height 5
radio input "true"
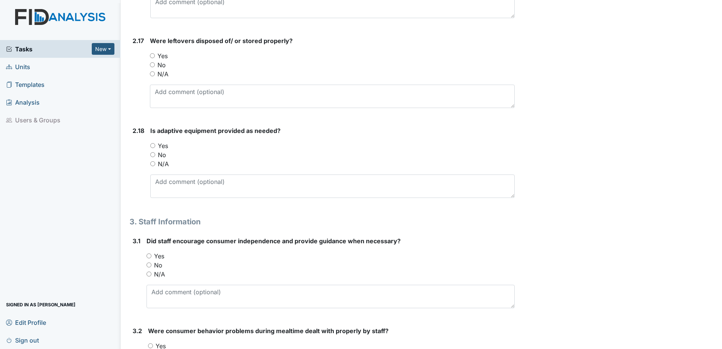
scroll to position [1963, 0]
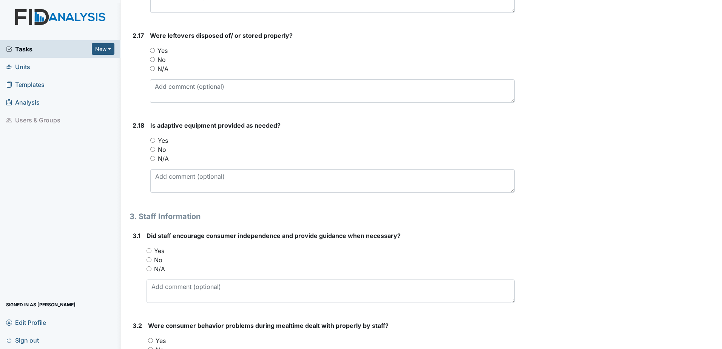
click at [155, 46] on div "Yes" at bounding box center [332, 50] width 365 height 9
click at [155, 138] on input "Yes" at bounding box center [152, 140] width 5 height 5
radio input "true"
click at [151, 48] on input "Yes" at bounding box center [152, 50] width 5 height 5
radio input "true"
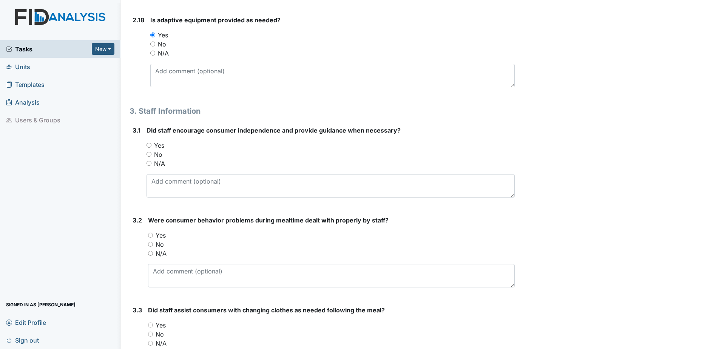
scroll to position [2076, 0]
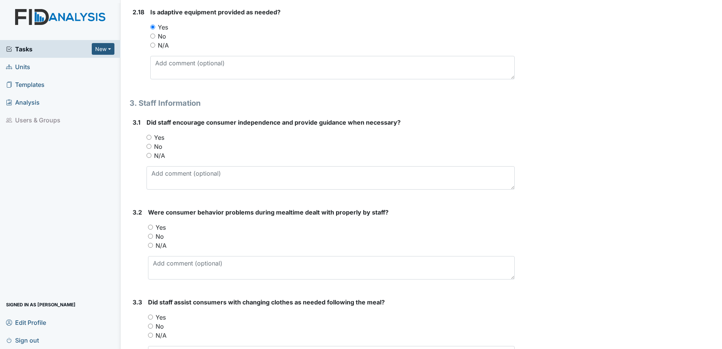
click at [149, 135] on input "Yes" at bounding box center [148, 137] width 5 height 5
radio input "true"
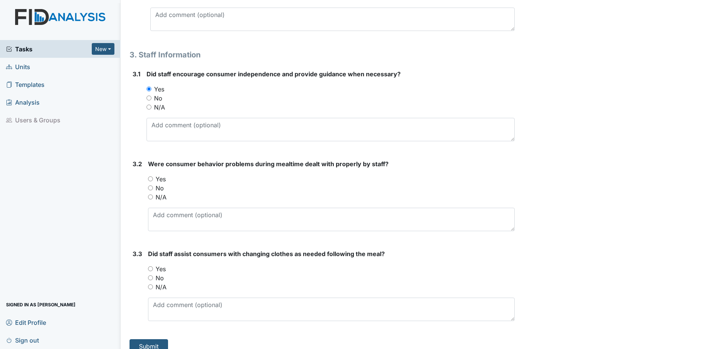
scroll to position [2126, 0]
click at [149, 265] on input "Yes" at bounding box center [150, 267] width 5 height 5
radio input "true"
click at [152, 175] on input "Yes" at bounding box center [150, 177] width 5 height 5
radio input "true"
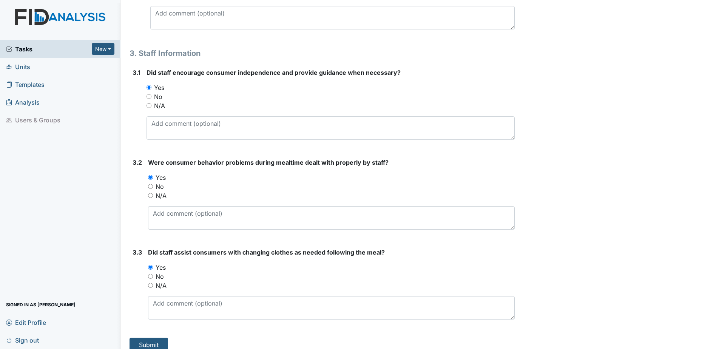
click at [152, 184] on input "No" at bounding box center [150, 186] width 5 height 5
radio input "true"
click at [145, 337] on button "Submit" at bounding box center [148, 344] width 39 height 14
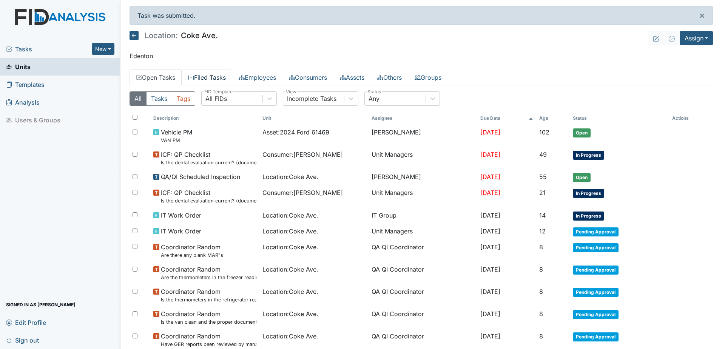
click at [214, 79] on link "Filed Tasks" at bounding box center [207, 77] width 51 height 16
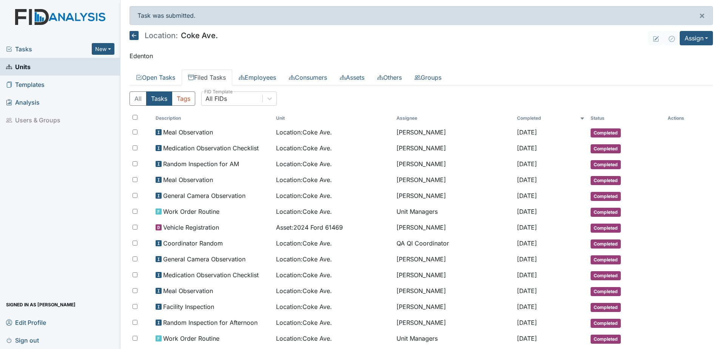
click at [137, 33] on icon at bounding box center [133, 35] width 9 height 9
